Goal: Task Accomplishment & Management: Manage account settings

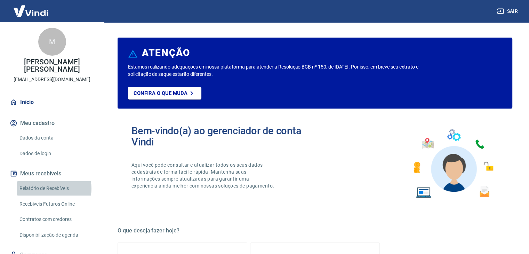
click at [46, 189] on link "Relatório de Recebíveis" at bounding box center [56, 188] width 79 height 14
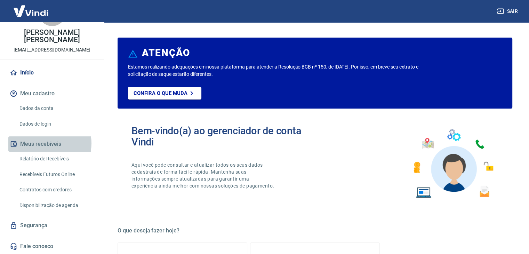
click at [43, 143] on button "Meus recebíveis" at bounding box center [51, 143] width 87 height 15
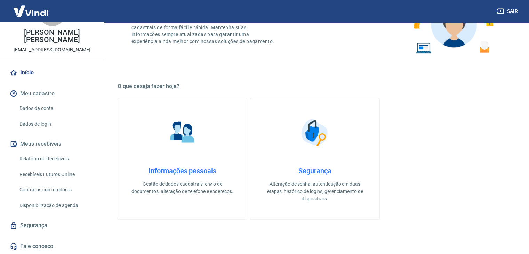
scroll to position [140, 0]
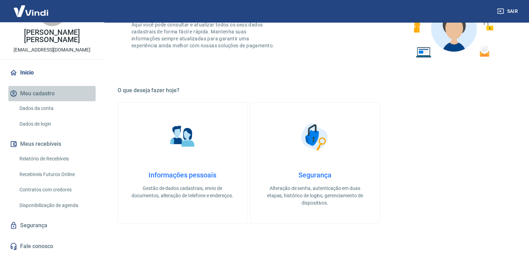
click at [67, 92] on button "Meu cadastro" at bounding box center [51, 93] width 87 height 15
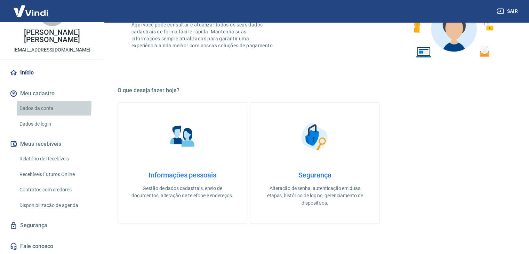
click at [31, 106] on link "Dados da conta" at bounding box center [56, 108] width 79 height 14
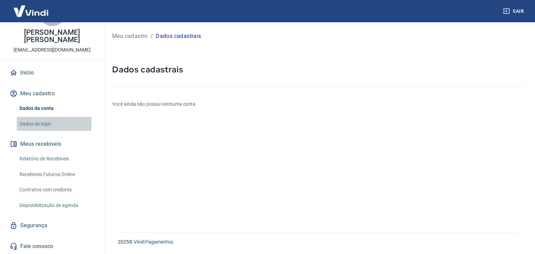
click at [49, 123] on link "Dados de login" at bounding box center [56, 124] width 79 height 14
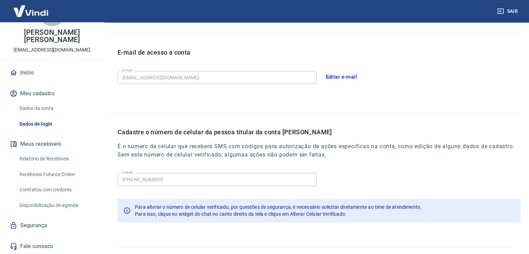
scroll to position [191, 0]
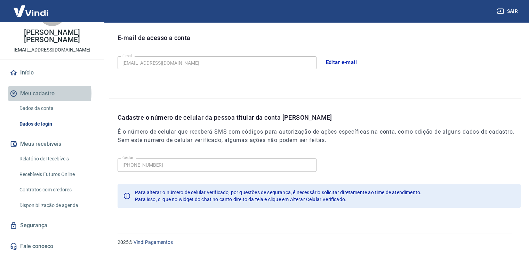
click at [48, 93] on button "Meu cadastro" at bounding box center [51, 93] width 87 height 15
click at [49, 95] on button "Meu cadastro" at bounding box center [51, 93] width 87 height 15
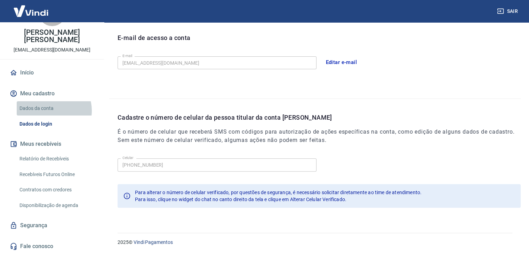
click at [49, 110] on link "Dados da conta" at bounding box center [56, 108] width 79 height 14
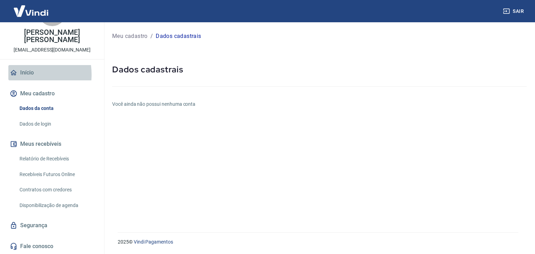
click at [21, 74] on link "Início" at bounding box center [51, 72] width 87 height 15
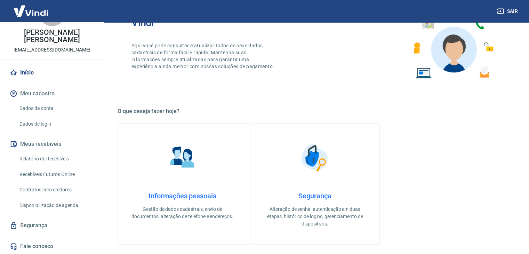
scroll to position [123, 0]
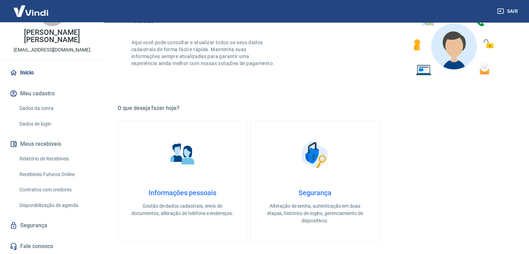
click at [174, 136] on link "Informações pessoais Gestão de dados cadastrais, envio de documentos, alteração…" at bounding box center [183, 180] width 130 height 121
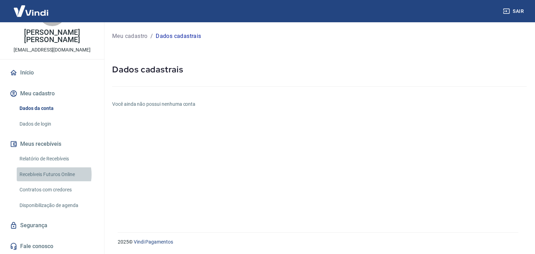
click at [53, 174] on link "Recebíveis Futuros Online" at bounding box center [56, 174] width 79 height 14
